Goal: Check status: Check status

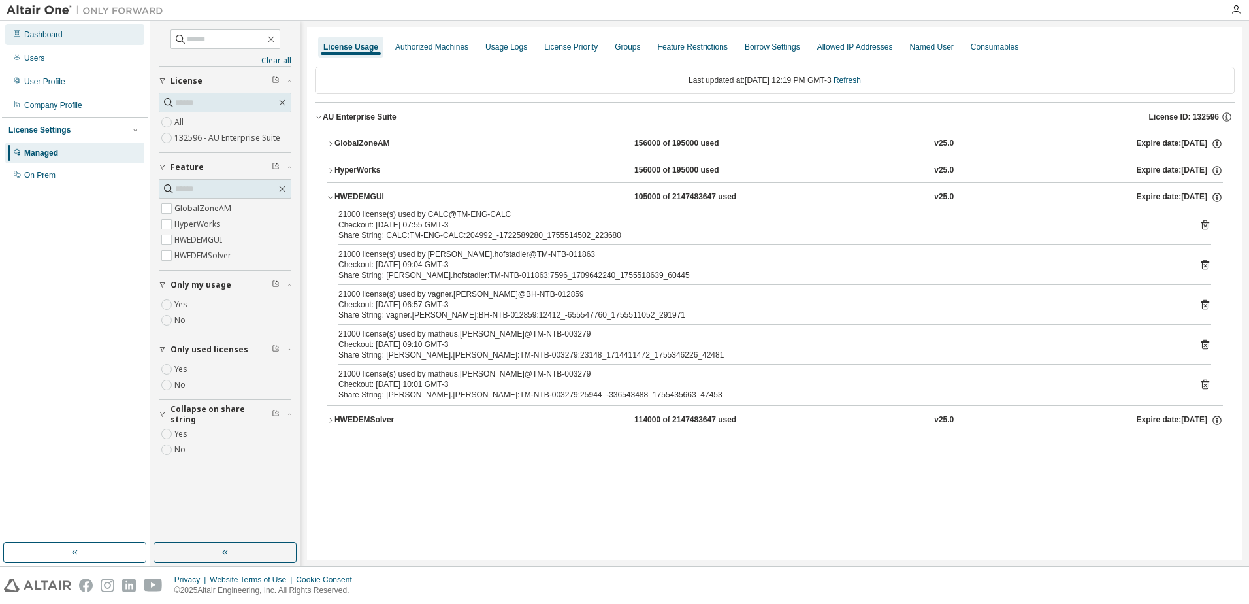
click at [53, 32] on div "Dashboard" at bounding box center [43, 34] width 39 height 10
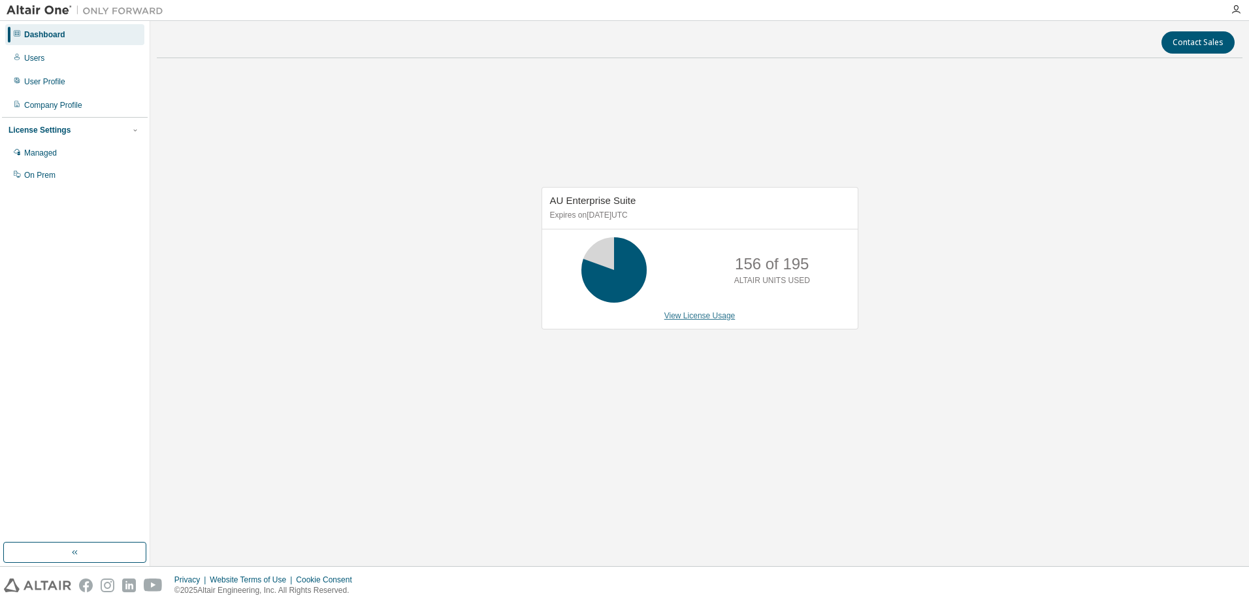
click at [693, 314] on link "View License Usage" at bounding box center [700, 315] width 71 height 9
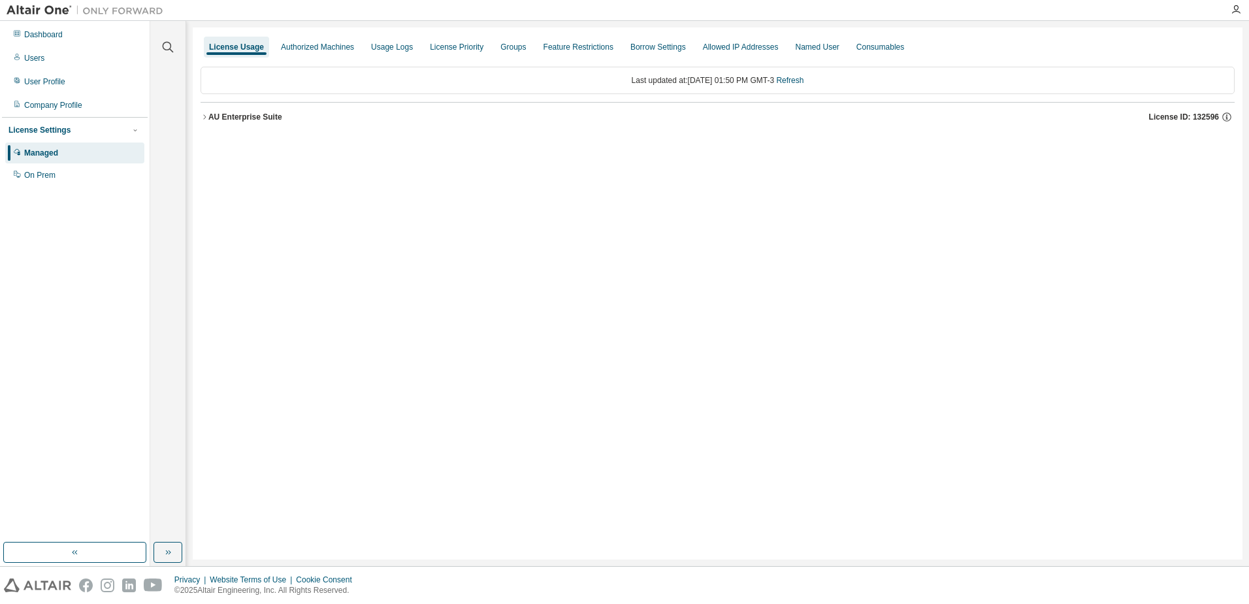
click at [205, 120] on icon "button" at bounding box center [205, 117] width 8 height 8
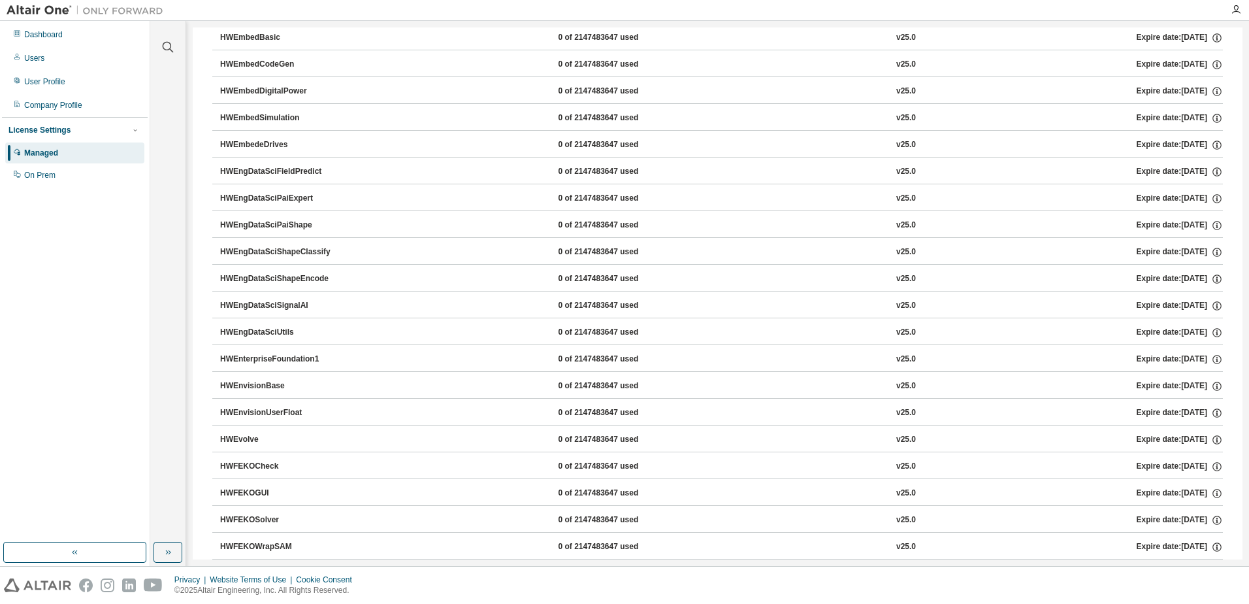
scroll to position [1960, 0]
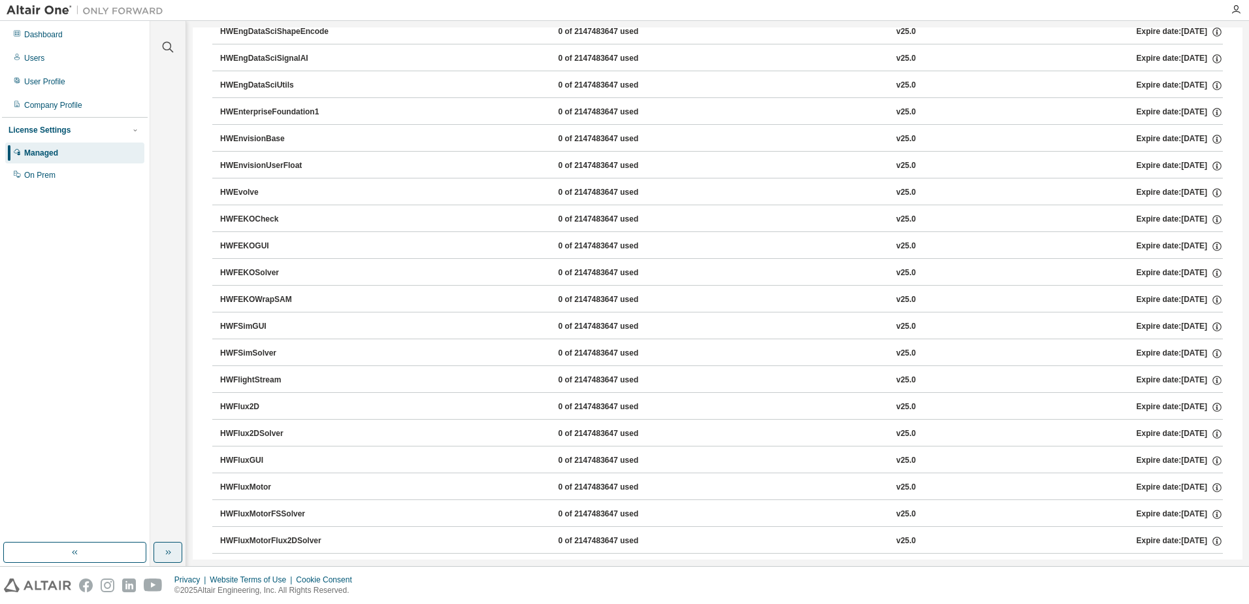
click at [163, 559] on button "button" at bounding box center [168, 552] width 29 height 21
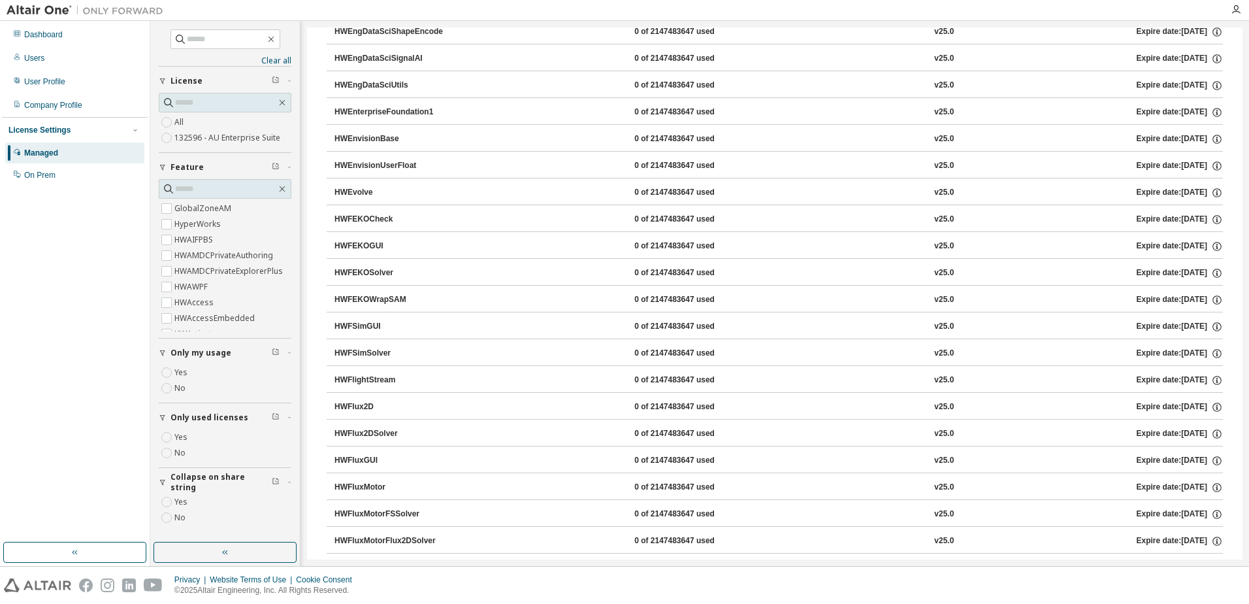
scroll to position [0, 0]
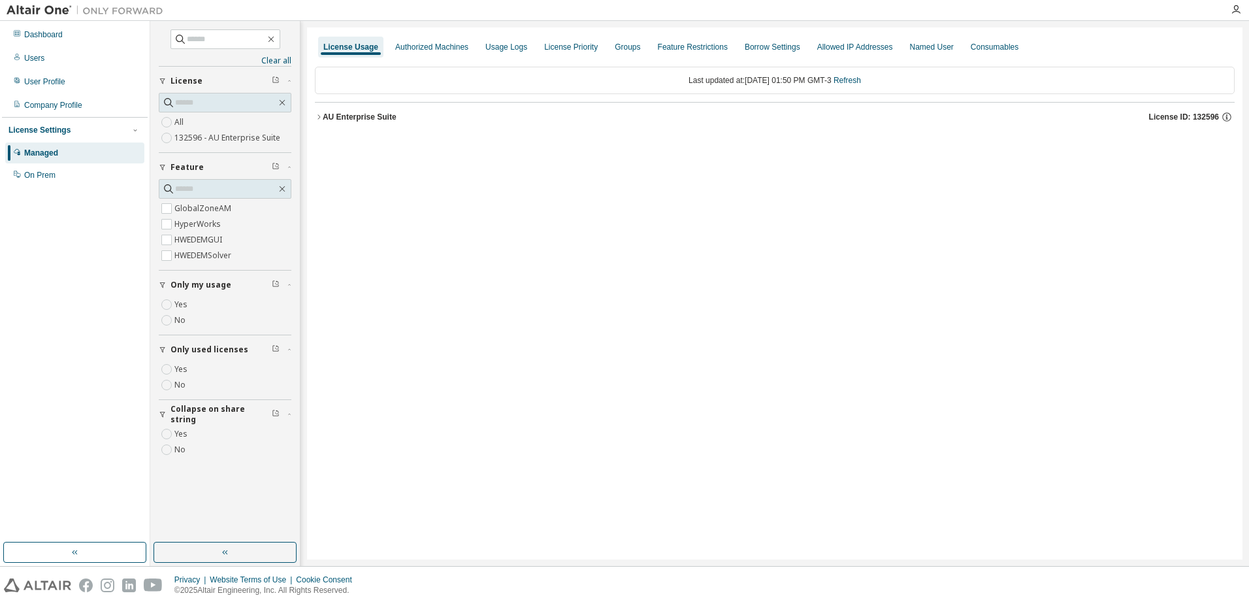
click at [320, 121] on button "AU Enterprise Suite License ID: 132596" at bounding box center [775, 117] width 920 height 29
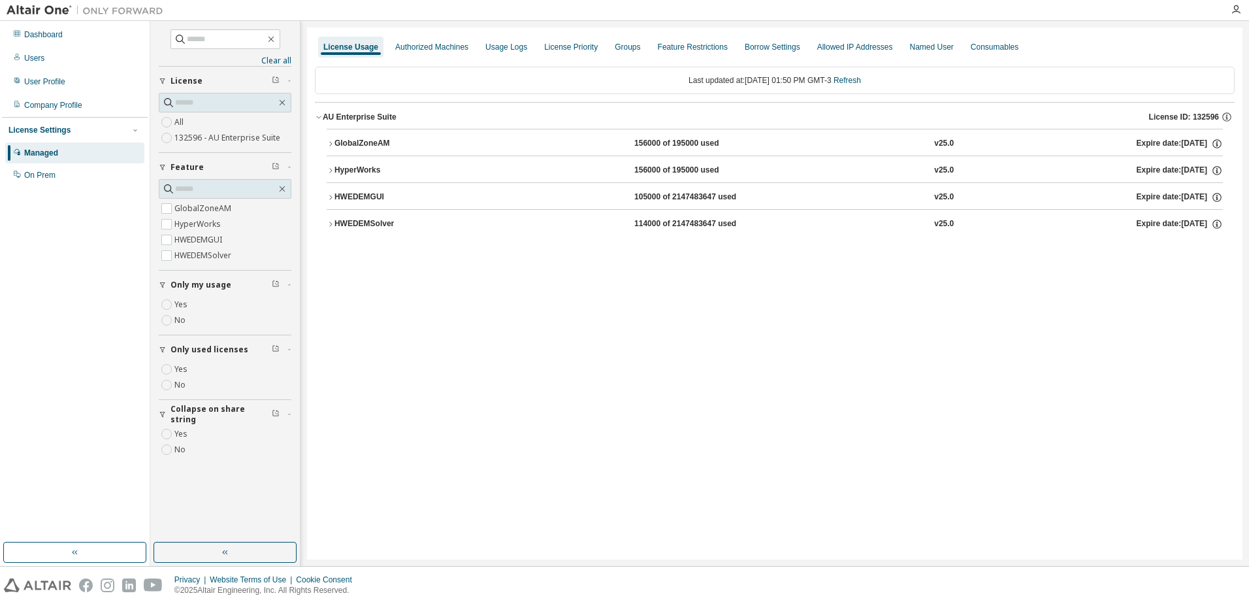
click at [332, 220] on button "HWEDEMSolver 114000 of 2147483647 used v25.0 Expire date: [DATE]" at bounding box center [775, 224] width 897 height 29
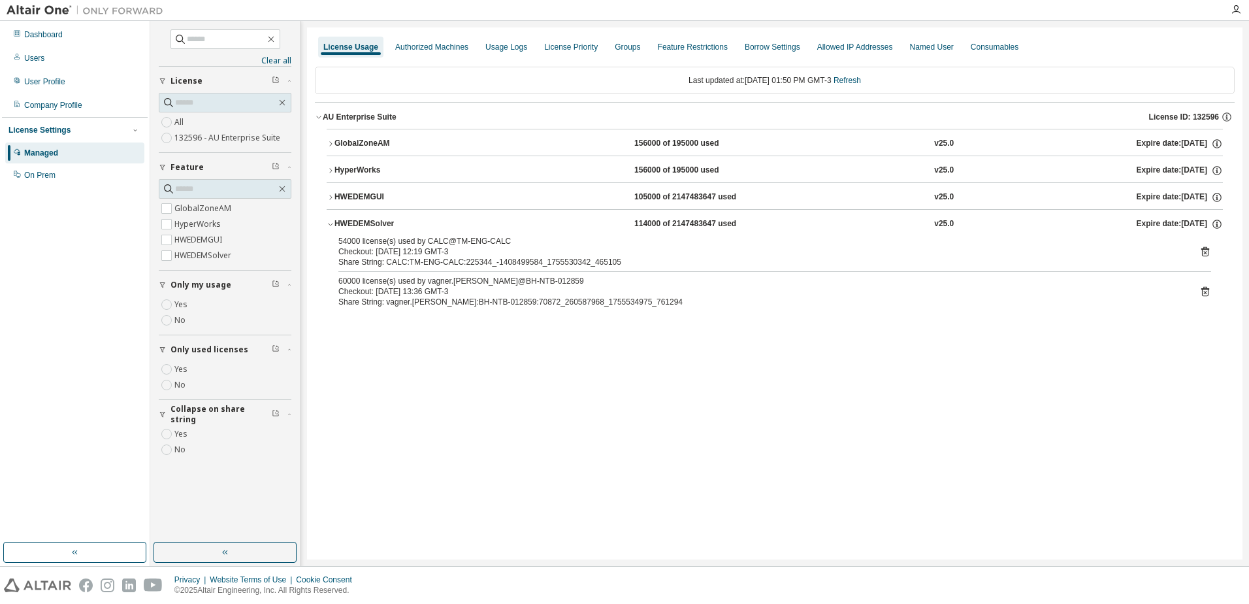
click at [331, 220] on icon "button" at bounding box center [331, 224] width 8 height 8
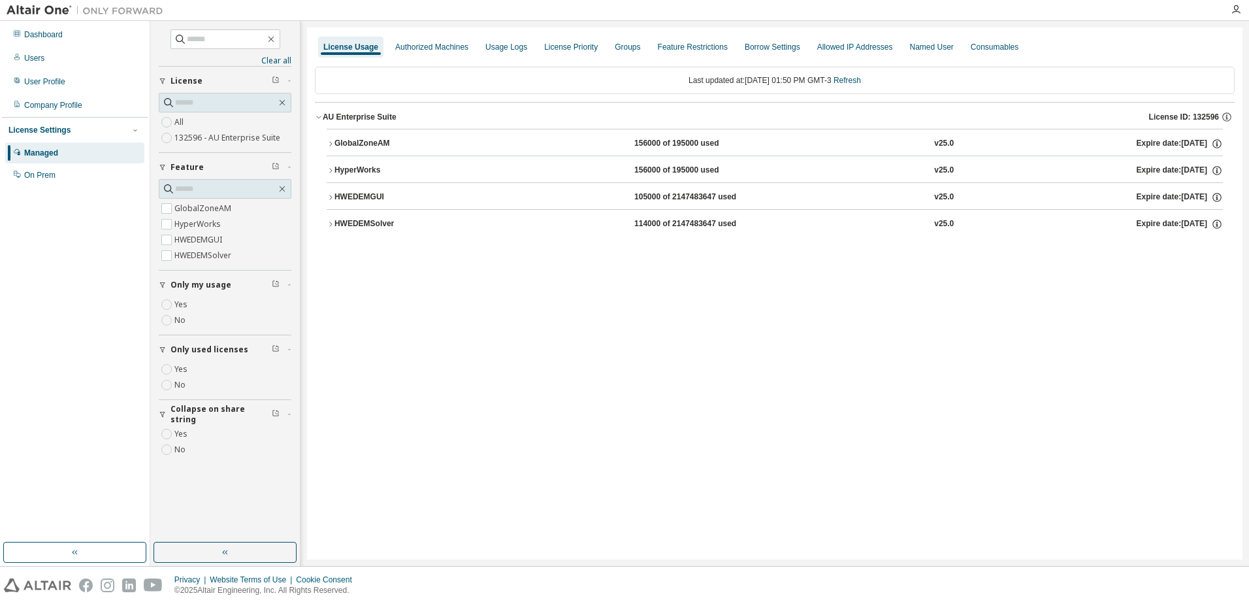
click at [328, 199] on icon "button" at bounding box center [331, 197] width 8 height 8
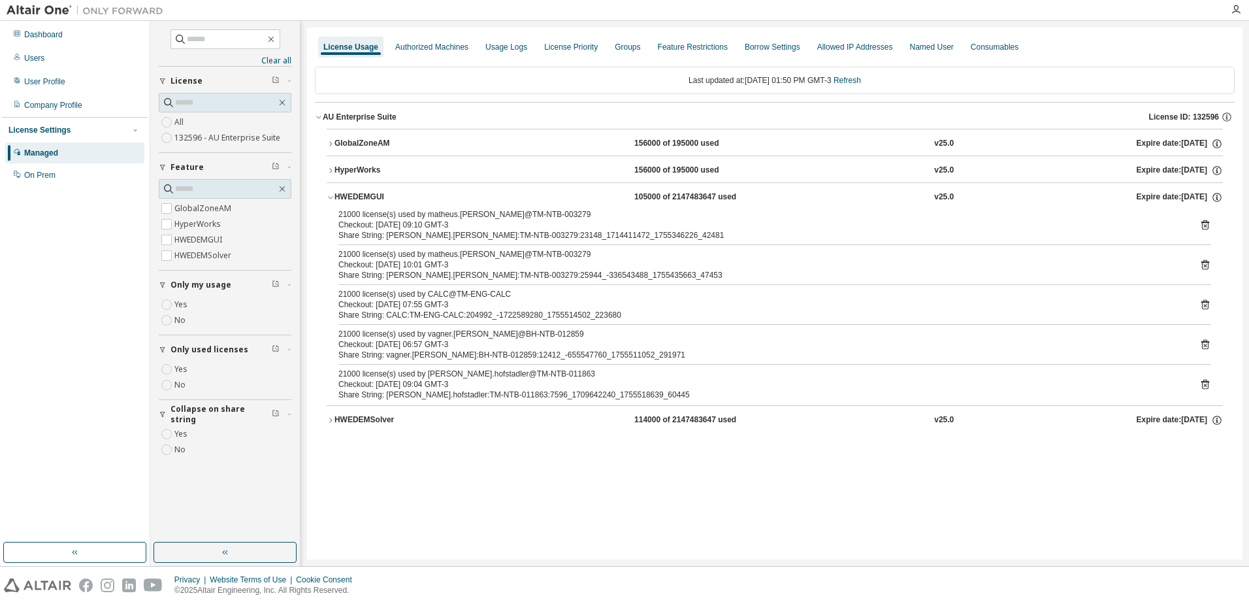
click at [331, 201] on button "HWEDEMGUI 105000 of 2147483647 used v25.0 Expire date: [DATE]" at bounding box center [775, 197] width 897 height 29
